Goal: Complete application form

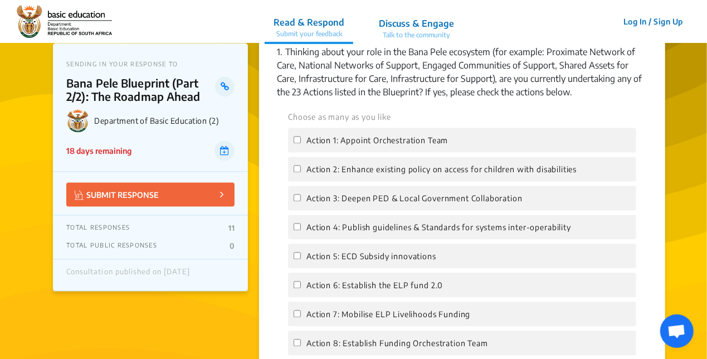
scroll to position [1096, 0]
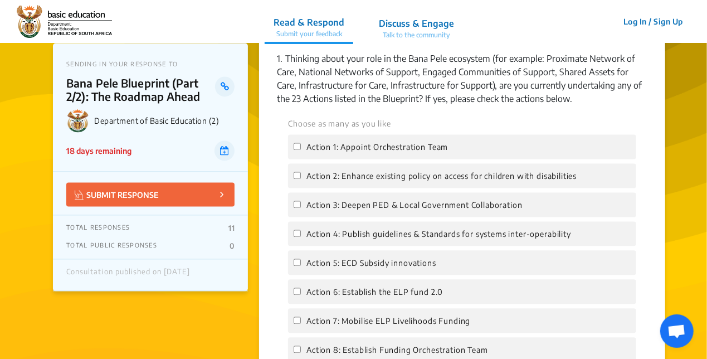
click at [304, 169] on div "Action 2: Enhance existing policy on access for children with disabilities" at bounding box center [462, 175] width 348 height 25
click at [300, 172] on input "Action 2: Enhance existing policy on access for children with disabilities" at bounding box center [297, 175] width 7 height 7
checkbox input "false"
click at [297, 198] on label "Action 3: Deepen PED & Local Government Collaboration" at bounding box center [408, 204] width 229 height 13
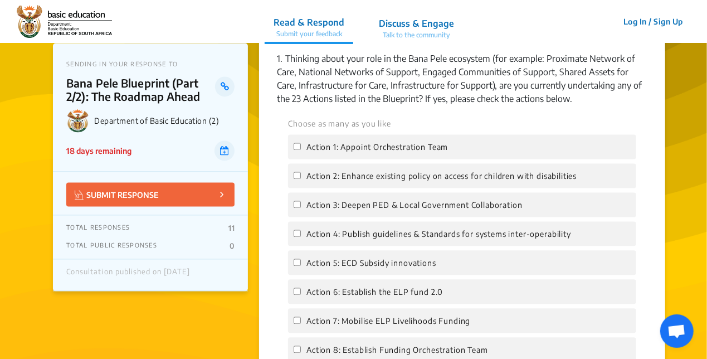
click at [297, 201] on input "Action 3: Deepen PED & Local Government Collaboration" at bounding box center [297, 204] width 7 height 7
checkbox input "true"
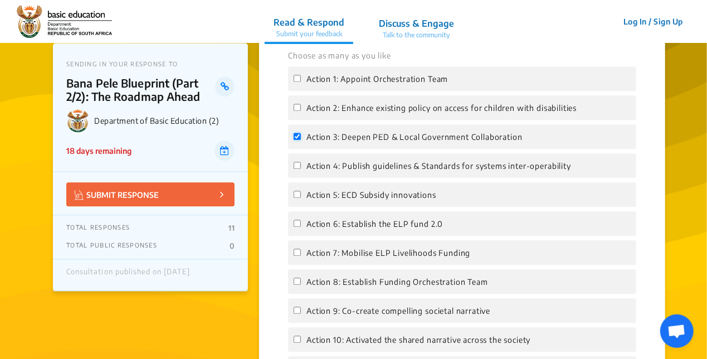
scroll to position [1167, 0]
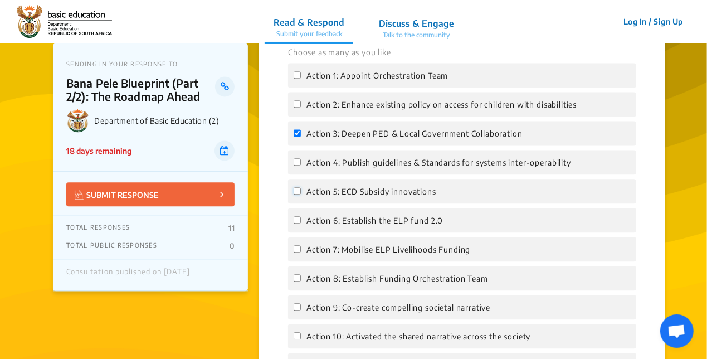
click at [297, 187] on input "Action 5: ECD Subsidy innovations" at bounding box center [297, 190] width 7 height 7
checkbox input "true"
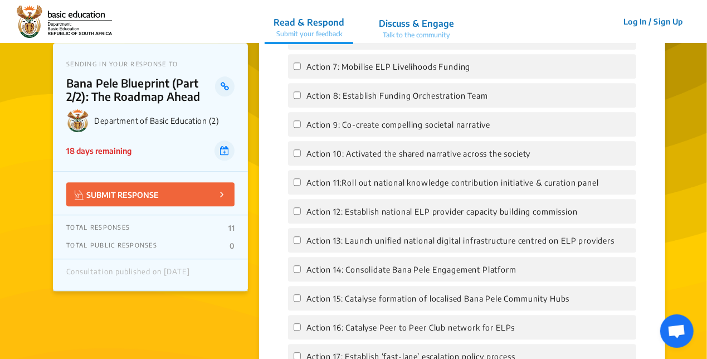
scroll to position [1349, 0]
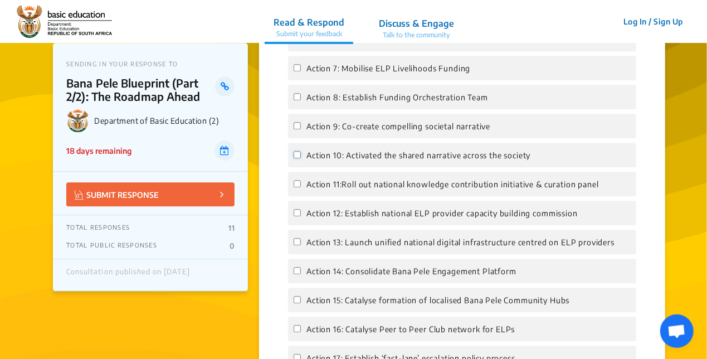
click at [295, 151] on input "Action 10: Activated the shared narrative across the society" at bounding box center [297, 154] width 7 height 7
checkbox input "true"
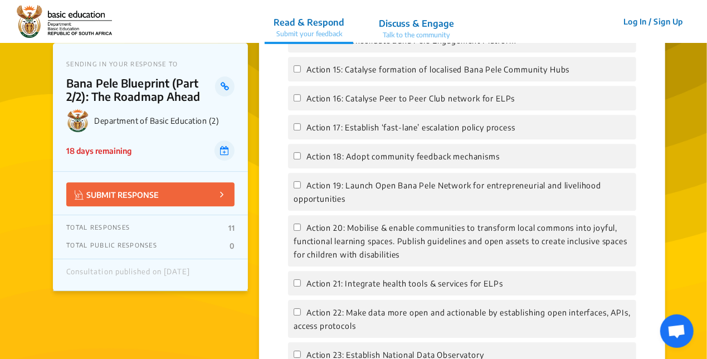
scroll to position [1582, 0]
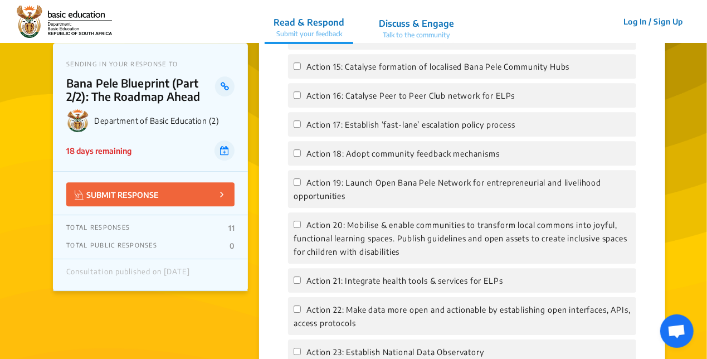
click at [294, 221] on input "Action 20: Mobilise & enable communities to transform local commons into joyful…" at bounding box center [297, 224] width 7 height 7
checkbox input "true"
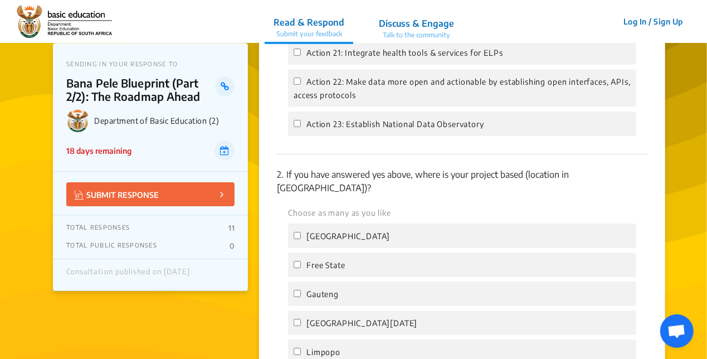
scroll to position [1815, 0]
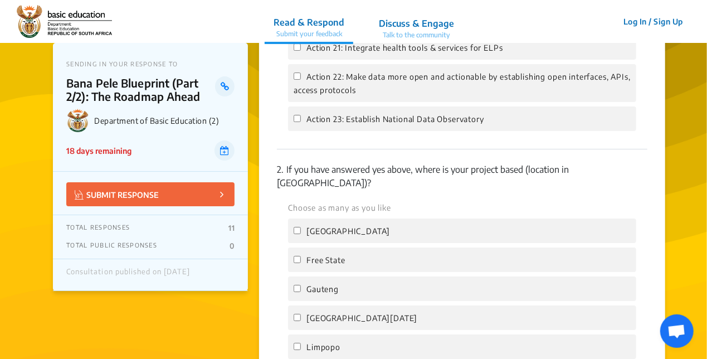
click at [311, 226] on span "[GEOGRAPHIC_DATA]" at bounding box center [349, 230] width 84 height 9
click at [301, 227] on input "[GEOGRAPHIC_DATA]" at bounding box center [297, 230] width 7 height 7
checkbox input "true"
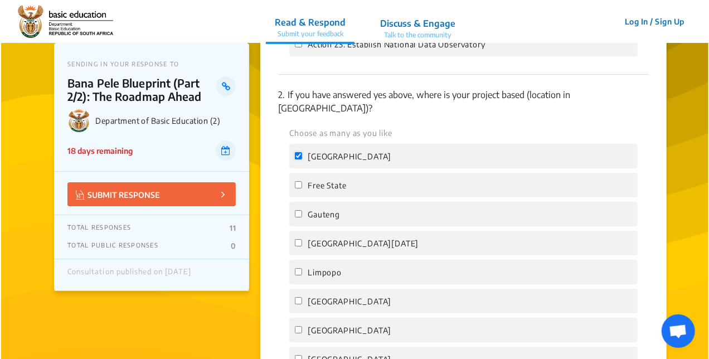
scroll to position [1889, 0]
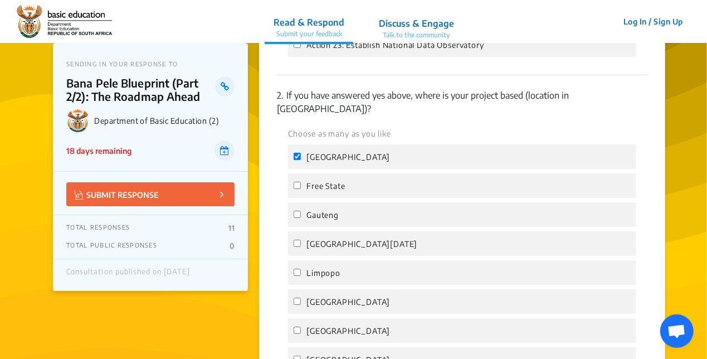
click at [634, 25] on button "Log In / Sign Up" at bounding box center [654, 21] width 74 height 17
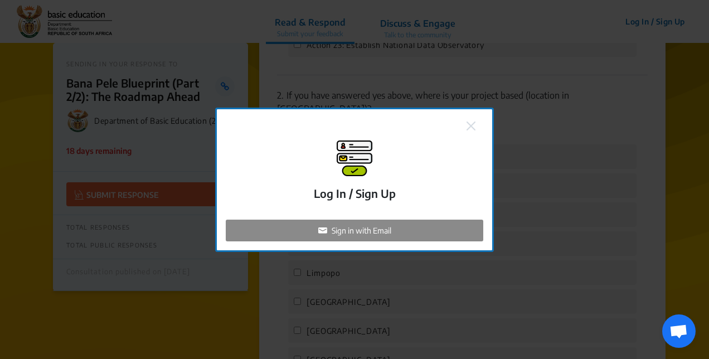
click at [405, 235] on div "Sign in with Email" at bounding box center [355, 231] width 258 height 22
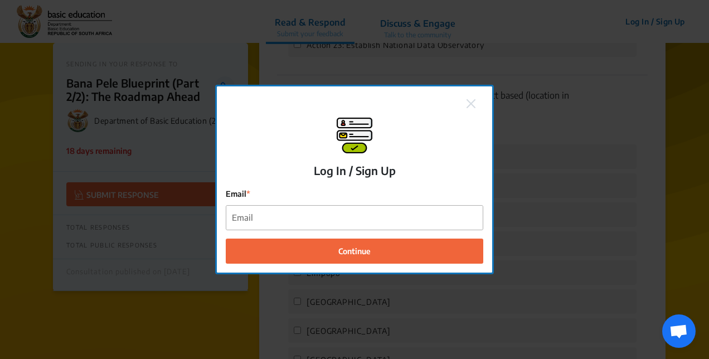
click at [410, 221] on input "Email" at bounding box center [354, 218] width 256 height 24
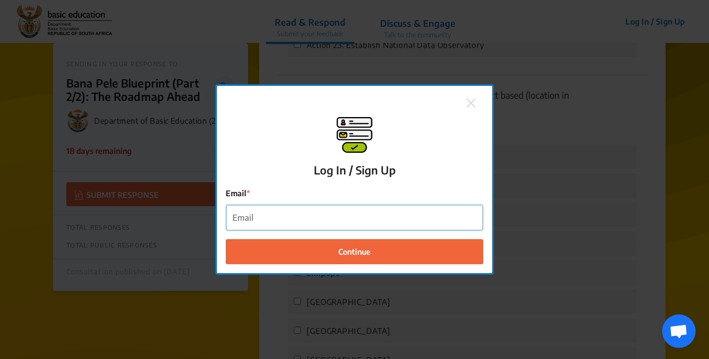
type input "[EMAIL_ADDRESS][DOMAIN_NAME]"
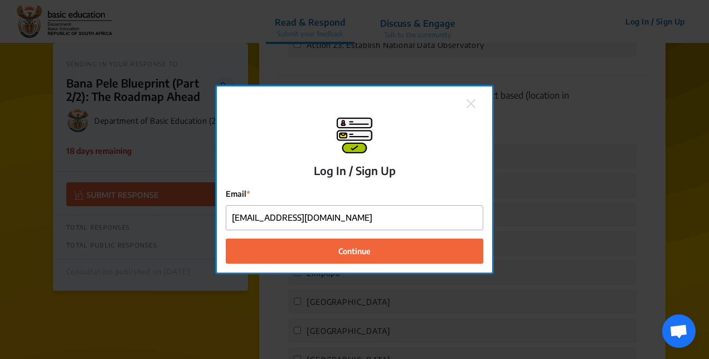
click at [386, 253] on button "Continue" at bounding box center [355, 251] width 258 height 25
